Goal: Navigation & Orientation: Find specific page/section

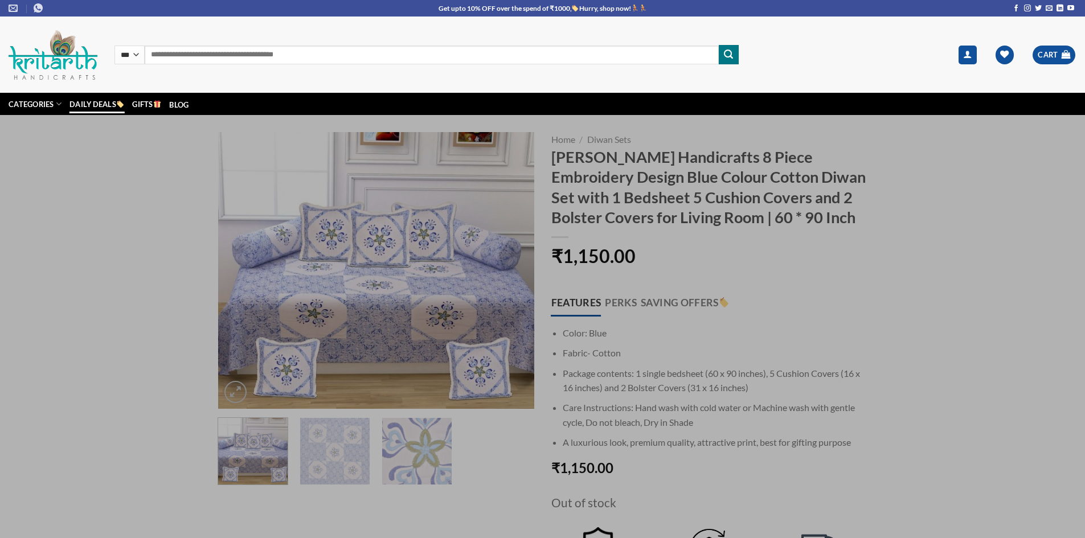
click at [93, 99] on link "Daily Deals" at bounding box center [96, 104] width 55 height 19
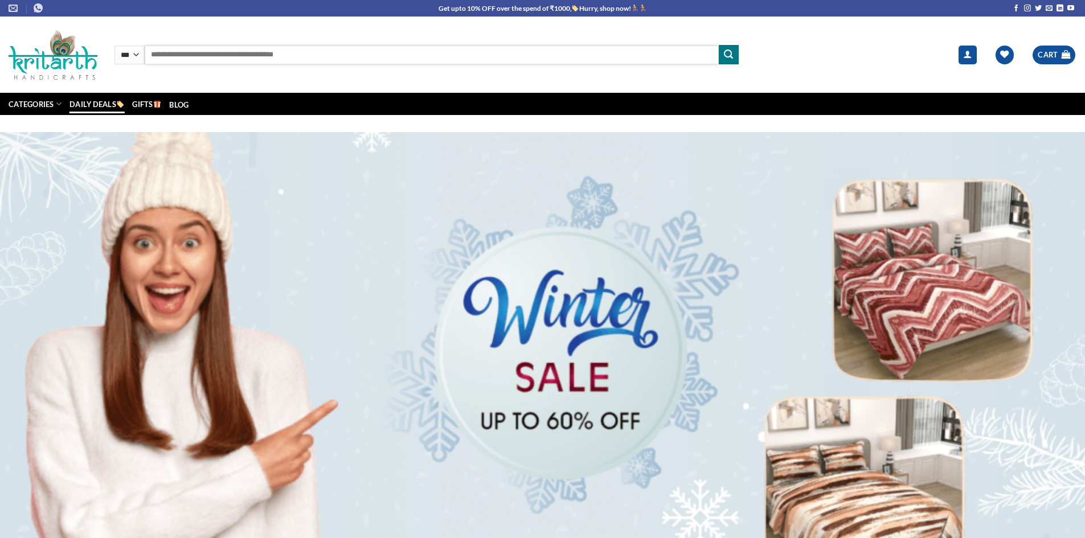
click at [174, 47] on input "Search for:" at bounding box center [432, 55] width 574 height 19
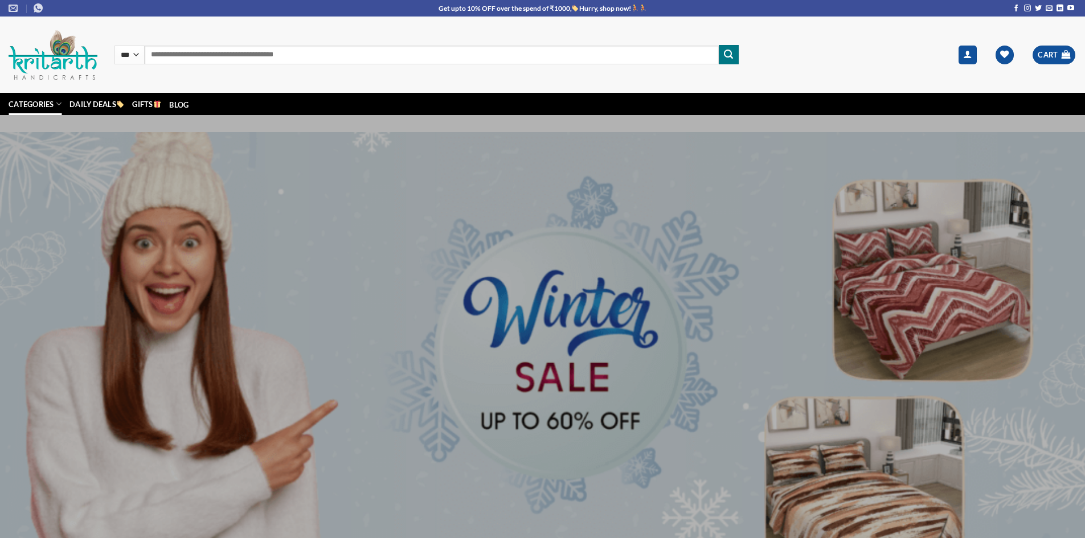
click at [43, 102] on link "Categories" at bounding box center [35, 104] width 53 height 22
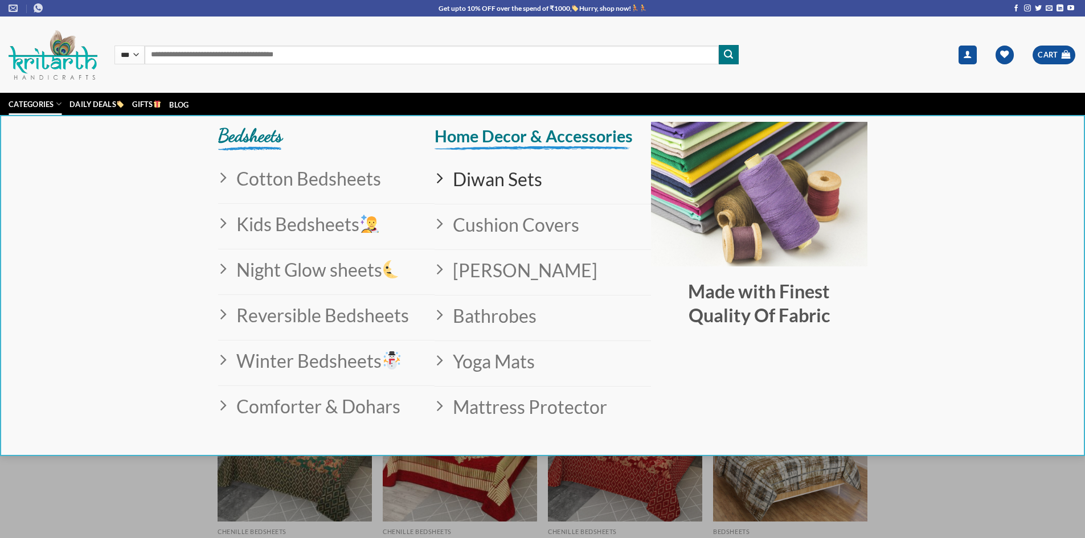
click at [490, 182] on span "Diwan Sets" at bounding box center [493, 179] width 99 height 29
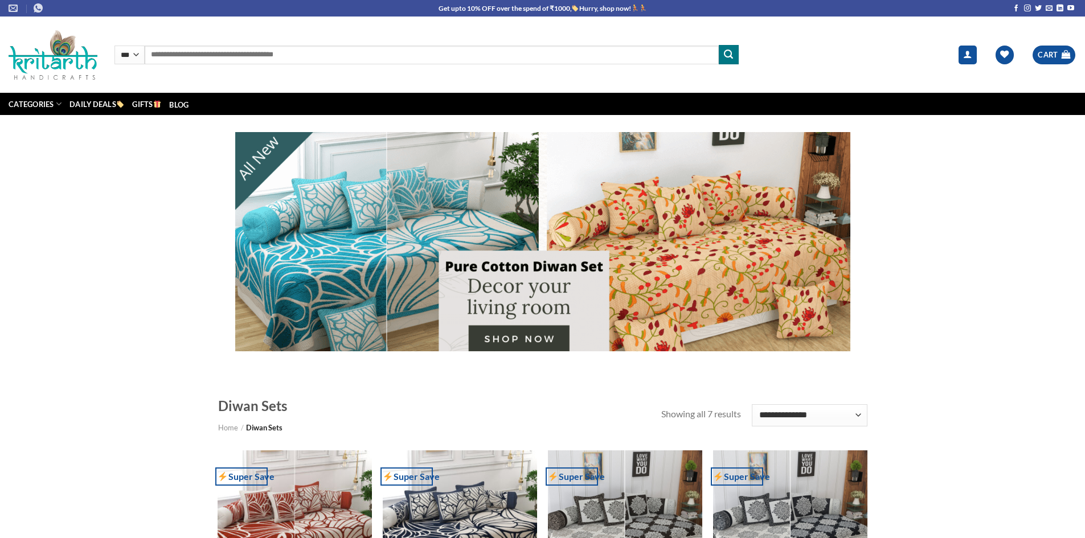
click at [738, 264] on div at bounding box center [542, 241] width 615 height 219
click at [724, 278] on div at bounding box center [542, 241] width 615 height 219
click at [718, 267] on div at bounding box center [542, 241] width 615 height 219
click at [718, 266] on div at bounding box center [542, 241] width 615 height 219
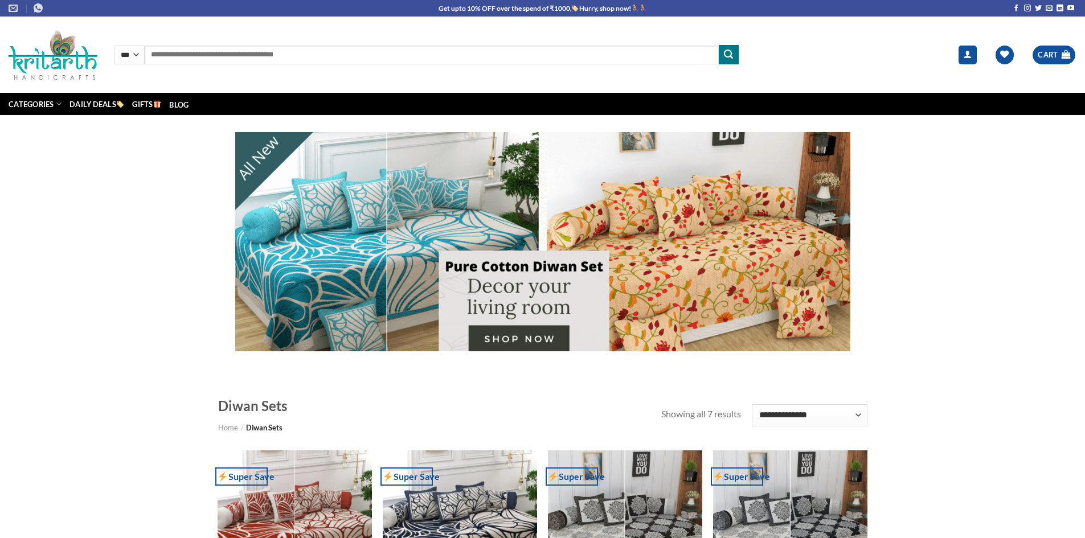
click at [718, 264] on div at bounding box center [542, 241] width 615 height 219
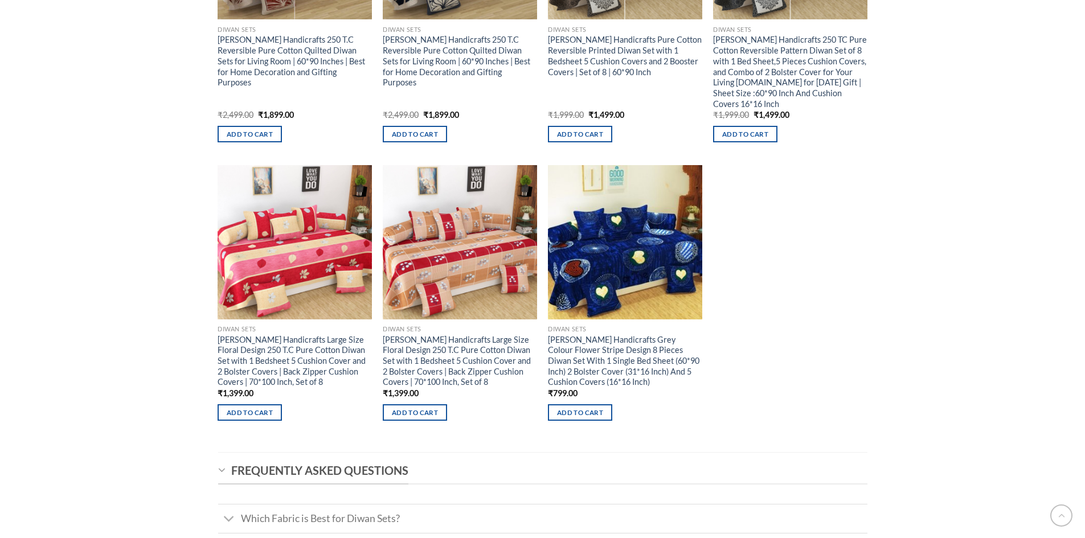
scroll to position [285, 0]
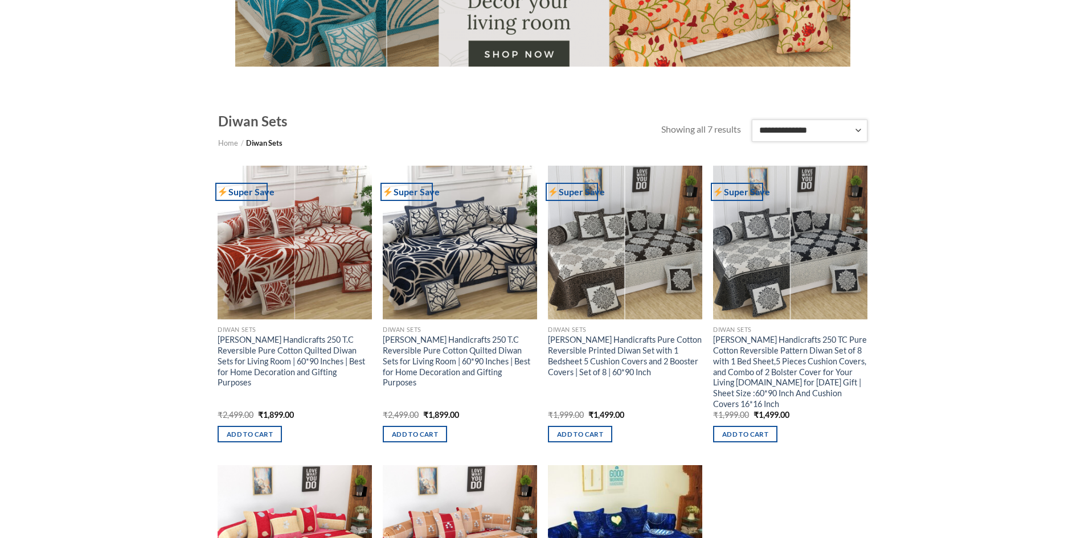
click at [792, 131] on select "**********" at bounding box center [809, 131] width 115 height 22
click at [752, 120] on select "**********" at bounding box center [809, 131] width 115 height 22
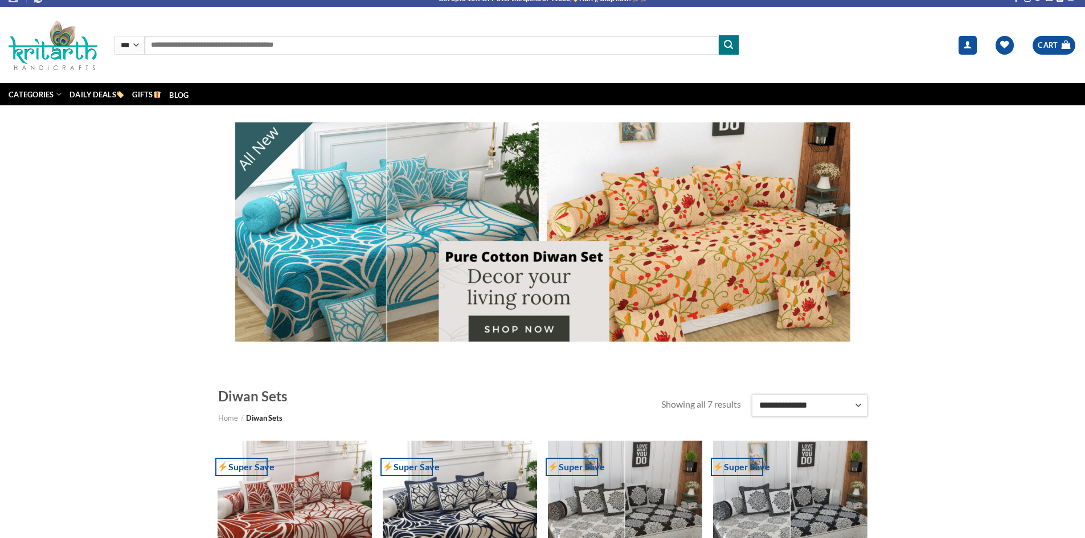
scroll to position [0, 0]
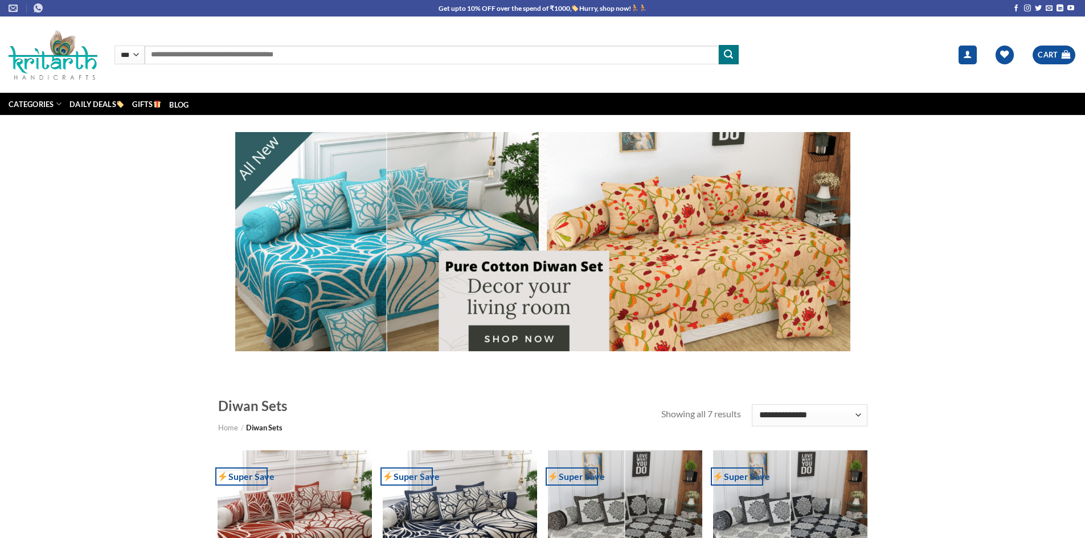
click at [735, 259] on div at bounding box center [542, 241] width 615 height 219
click at [735, 257] on div at bounding box center [542, 241] width 615 height 219
click at [735, 255] on div at bounding box center [542, 241] width 615 height 219
click at [735, 254] on div at bounding box center [542, 241] width 615 height 219
click at [735, 252] on div at bounding box center [542, 241] width 615 height 219
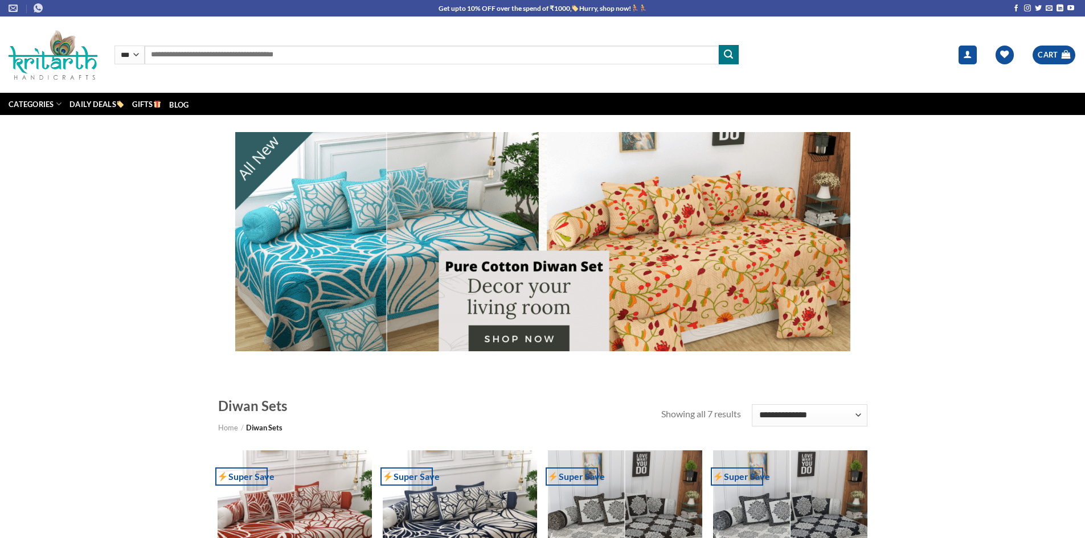
click at [735, 248] on div at bounding box center [542, 241] width 615 height 219
click at [735, 245] on div at bounding box center [542, 241] width 615 height 219
click at [735, 244] on div at bounding box center [542, 241] width 615 height 219
click at [538, 340] on div at bounding box center [542, 241] width 615 height 219
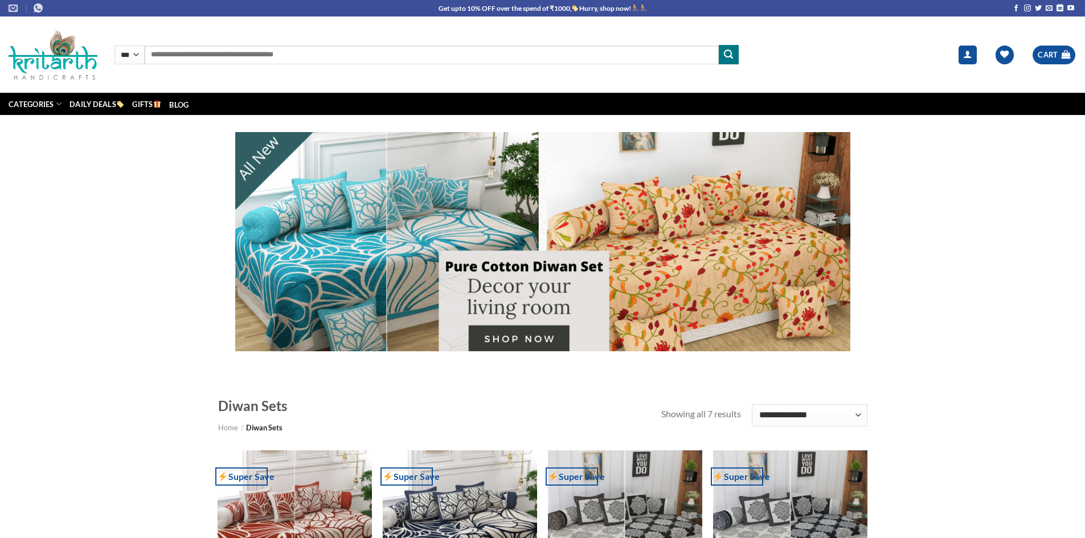
click at [518, 345] on div at bounding box center [542, 241] width 615 height 219
